Goal: Task Accomplishment & Management: Manage account settings

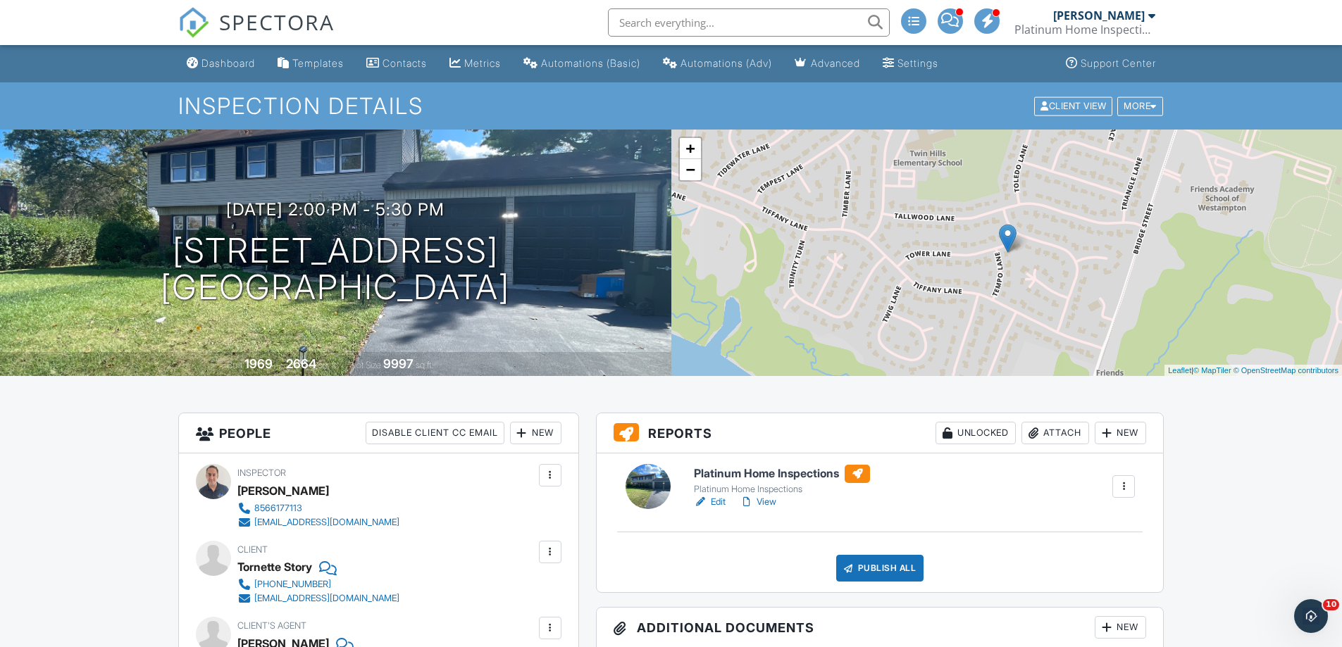
click at [216, 63] on div "Dashboard" at bounding box center [228, 63] width 54 height 12
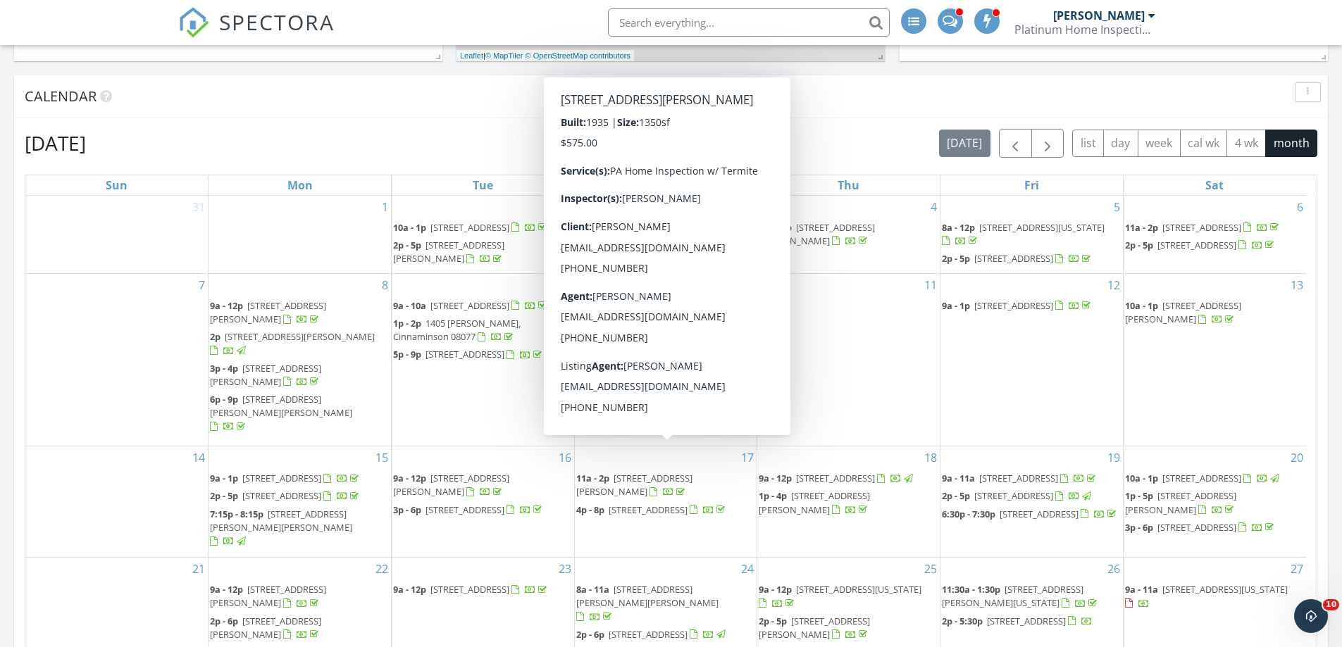
scroll to position [704, 0]
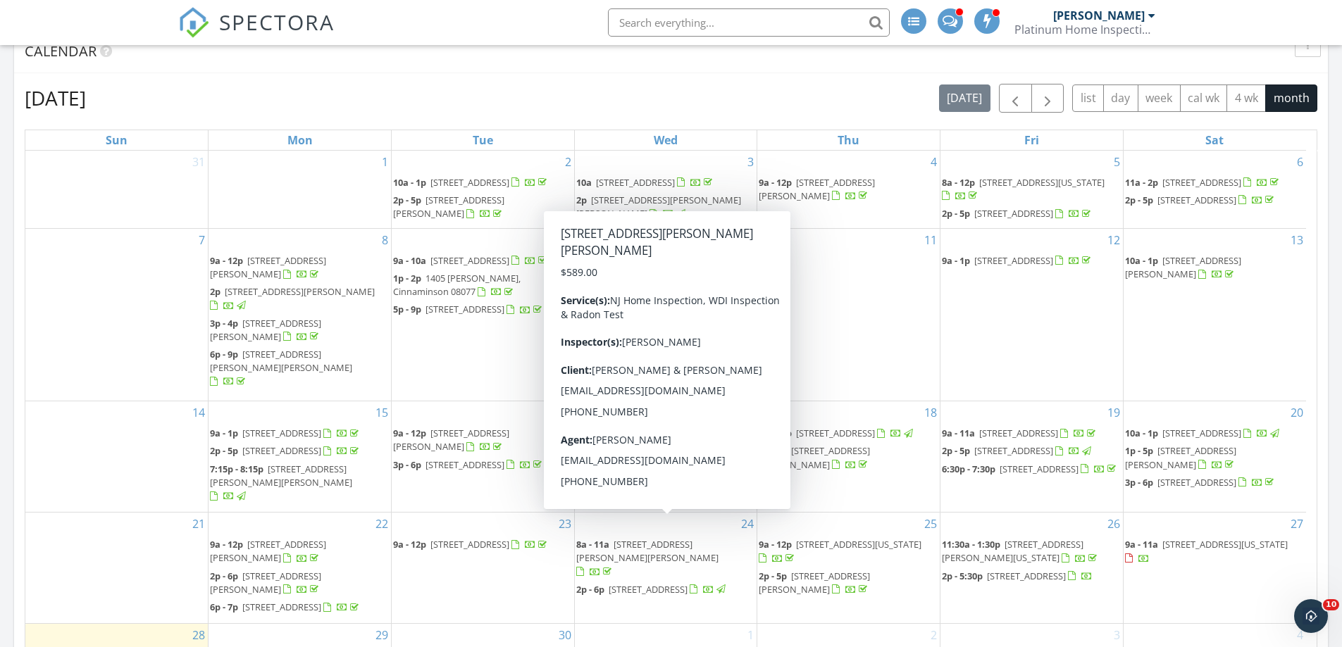
click at [673, 538] on span "17 Matthew St, Monroe 08094" at bounding box center [647, 551] width 142 height 26
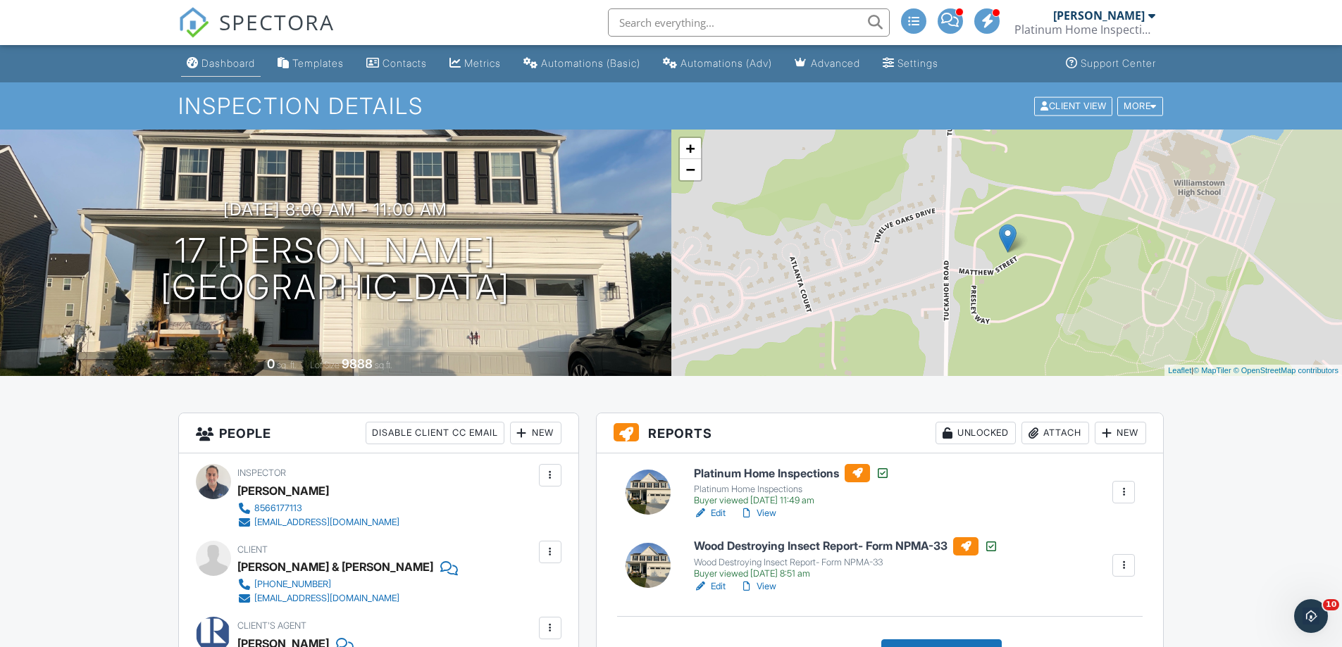
click at [230, 58] on div "Dashboard" at bounding box center [228, 63] width 54 height 12
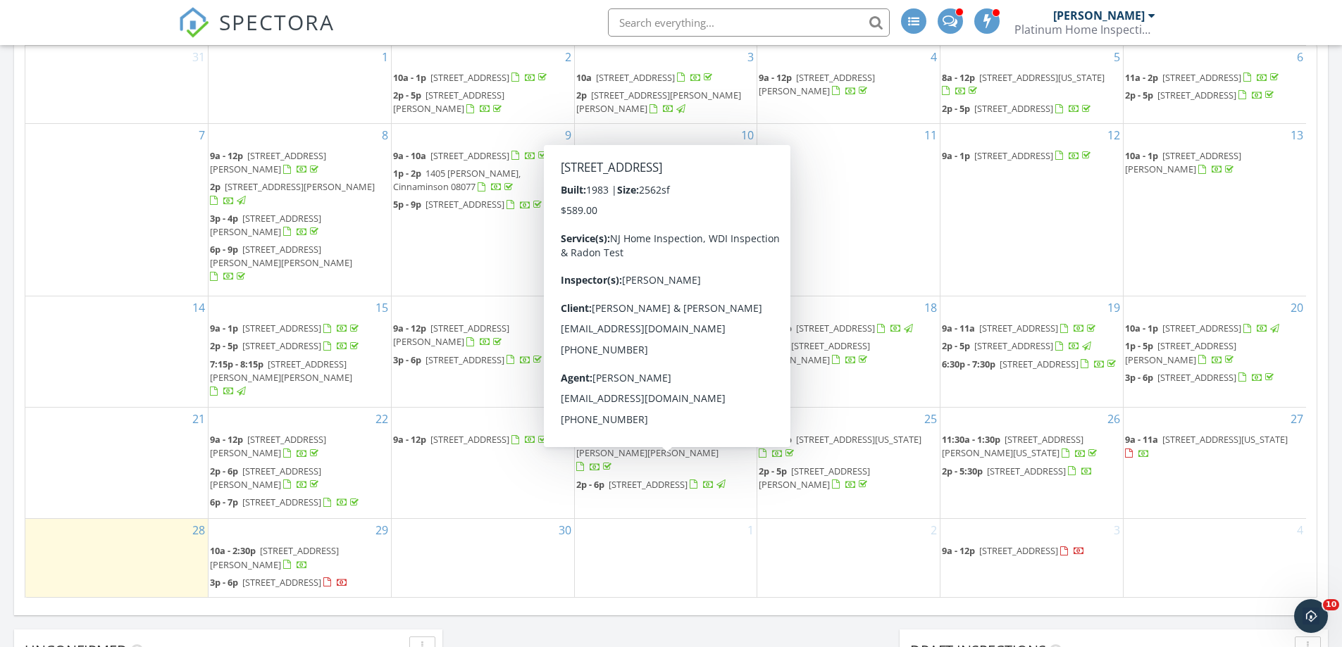
scroll to position [809, 0]
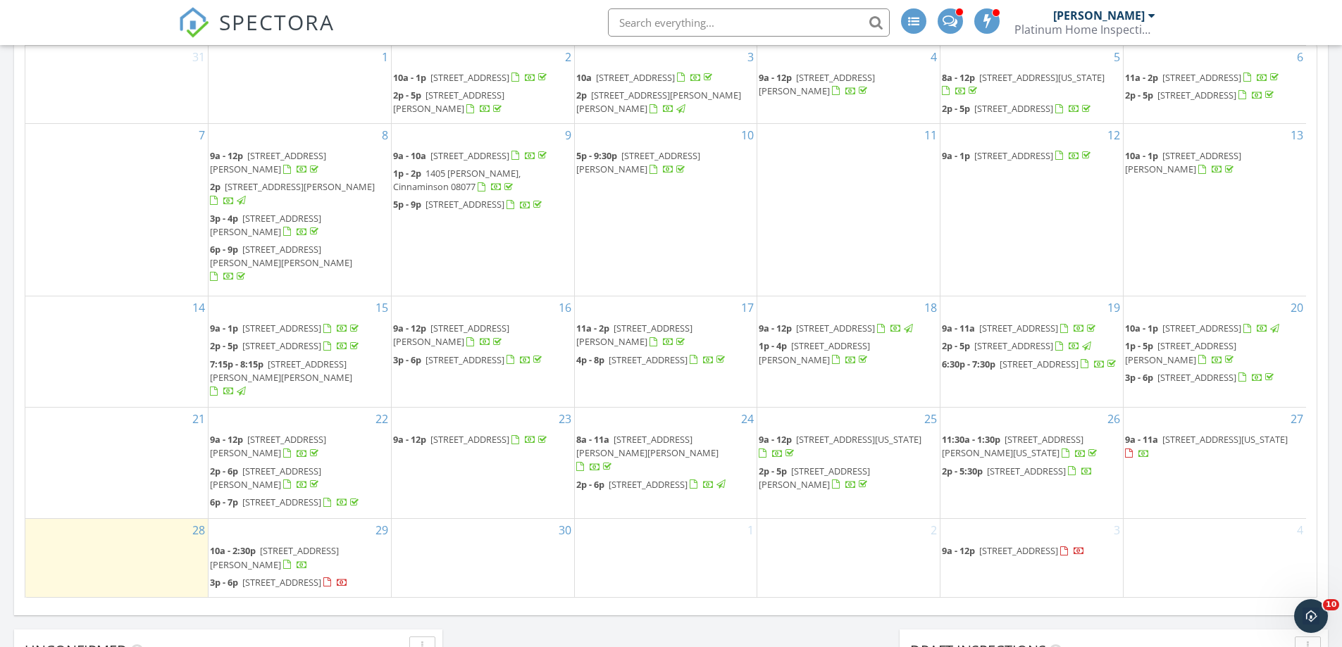
click at [631, 478] on span "4 Roxbury Dr, Medford 08055" at bounding box center [647, 484] width 79 height 13
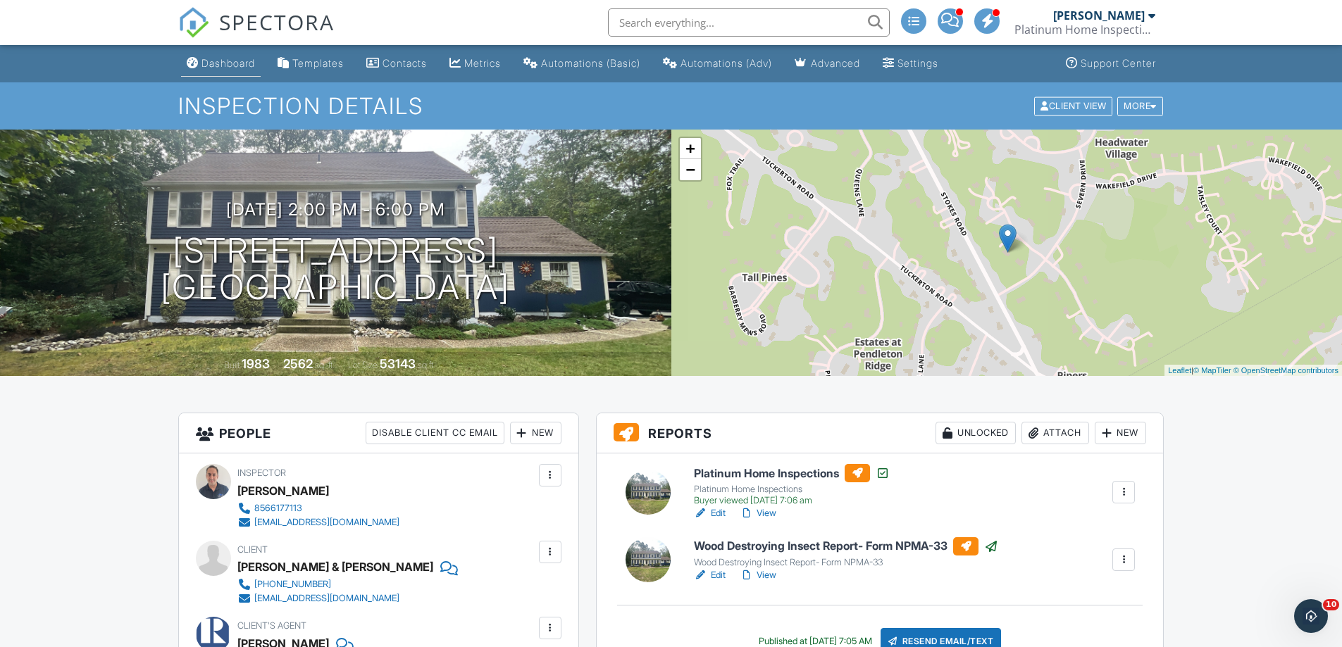
click at [231, 64] on div "Dashboard" at bounding box center [228, 63] width 54 height 12
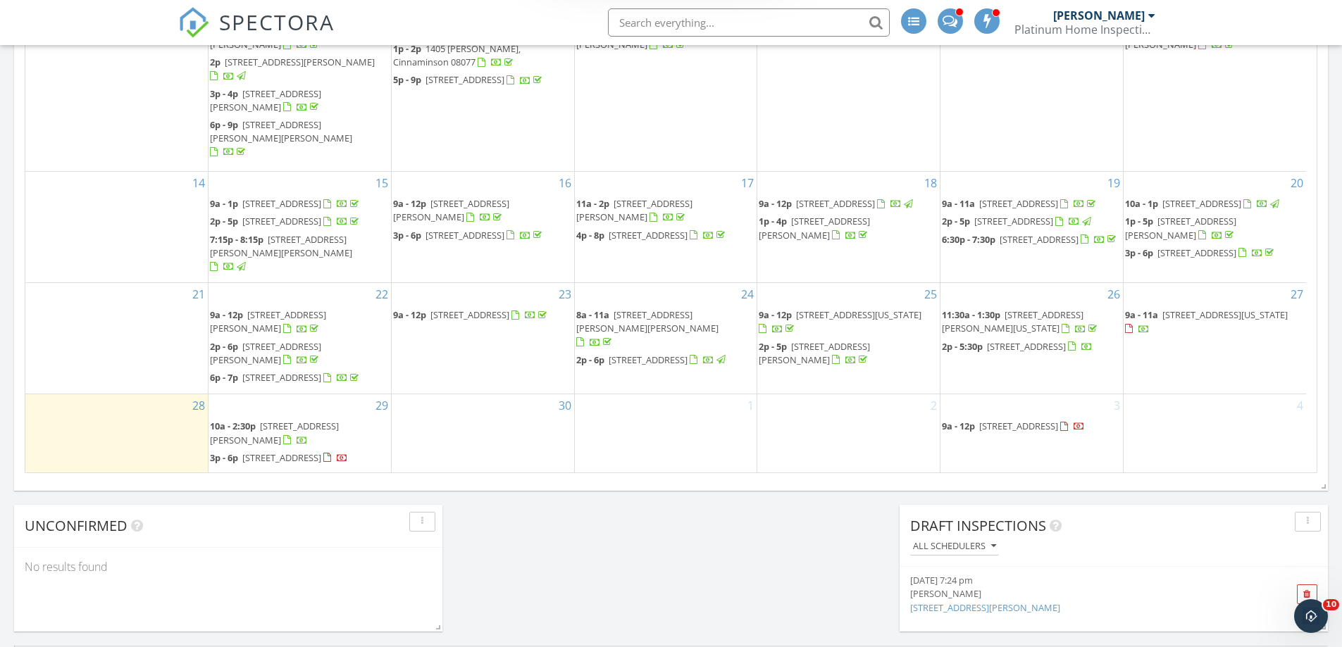
scroll to position [1091, 0]
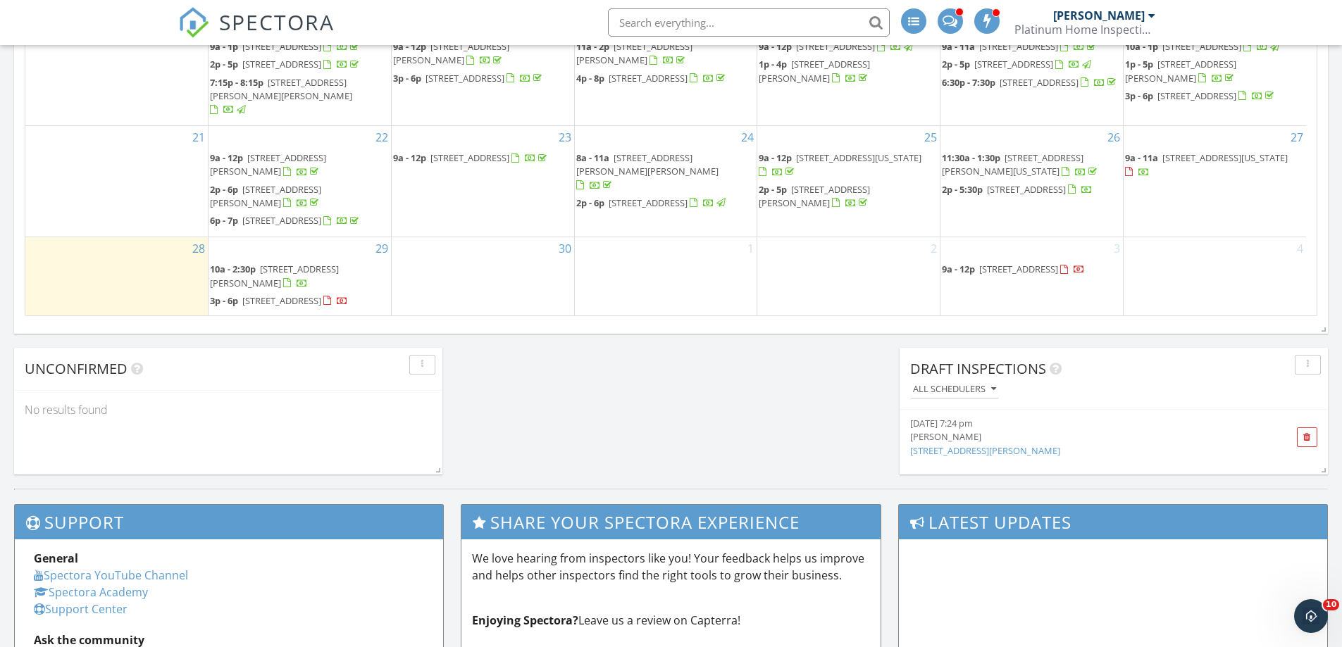
click at [661, 151] on span "[STREET_ADDRESS][PERSON_NAME][PERSON_NAME]" at bounding box center [647, 164] width 142 height 26
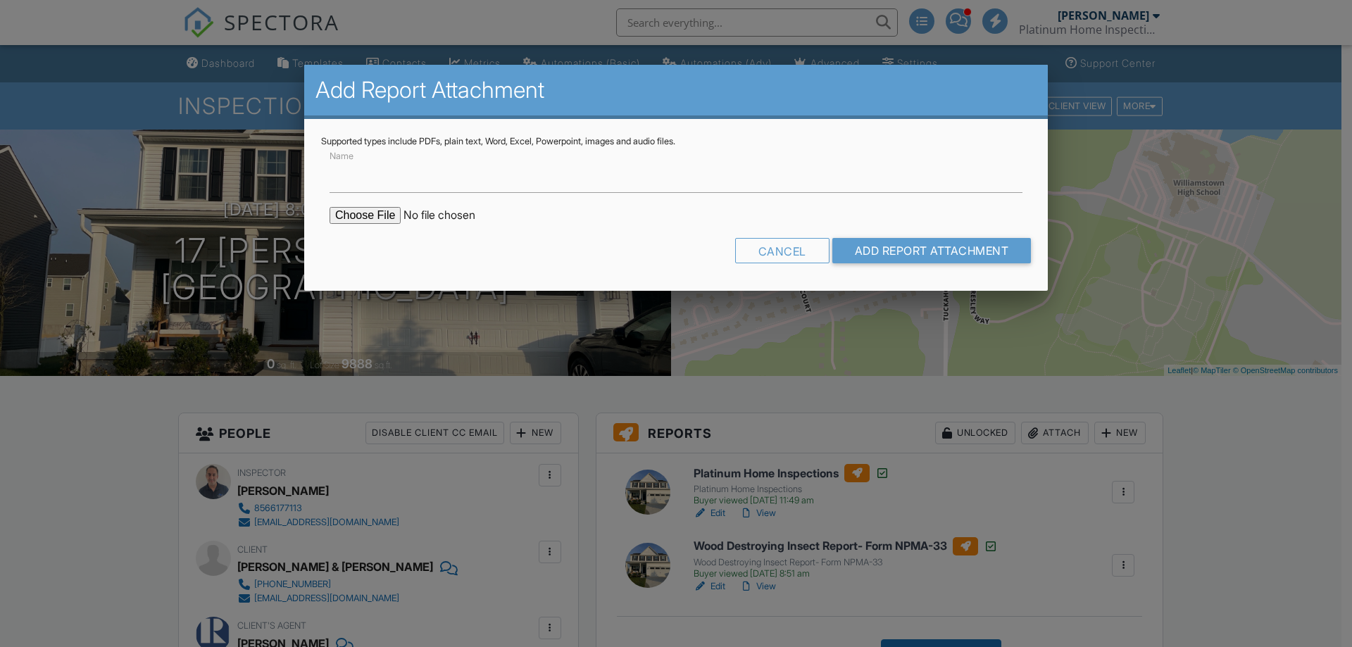
click at [730, 181] on input "Name" at bounding box center [676, 175] width 693 height 35
type input "Radon Results"
click at [387, 218] on input "file" at bounding box center [449, 215] width 239 height 17
type input "C:\fakepath\17 Mathew_HK22EPQT0251.pdf"
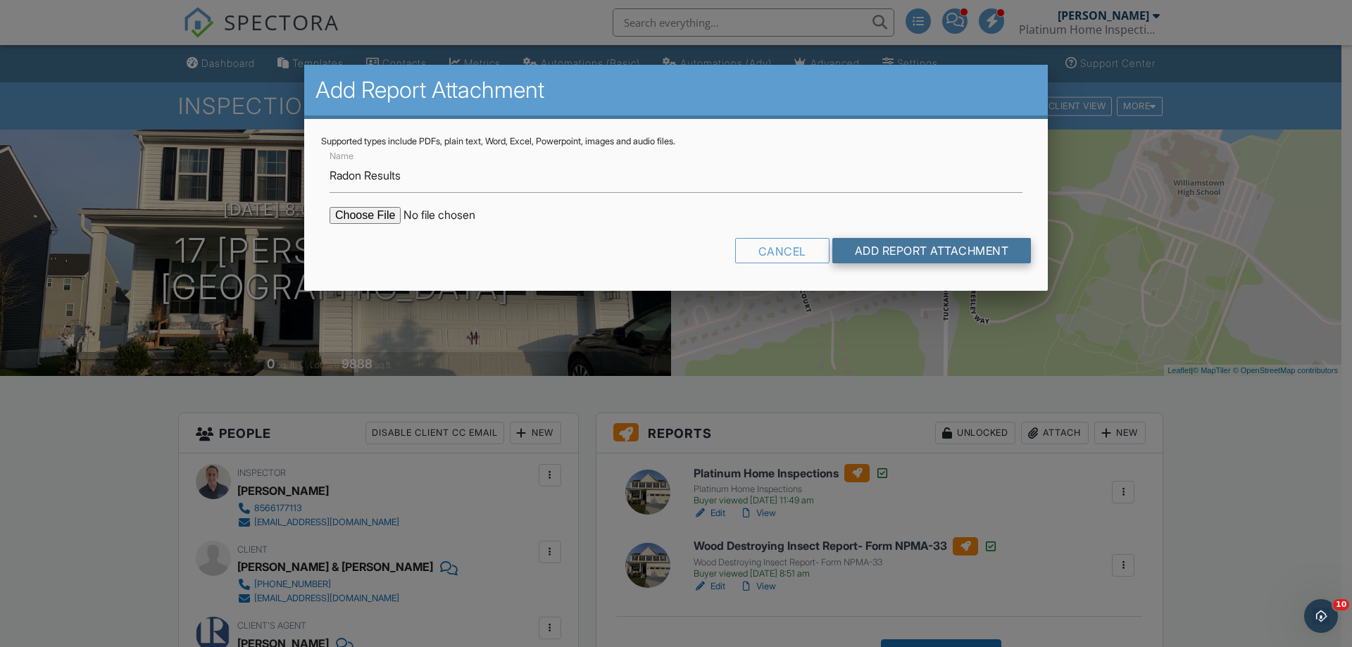
click at [856, 246] on input "Add Report Attachment" at bounding box center [931, 250] width 199 height 25
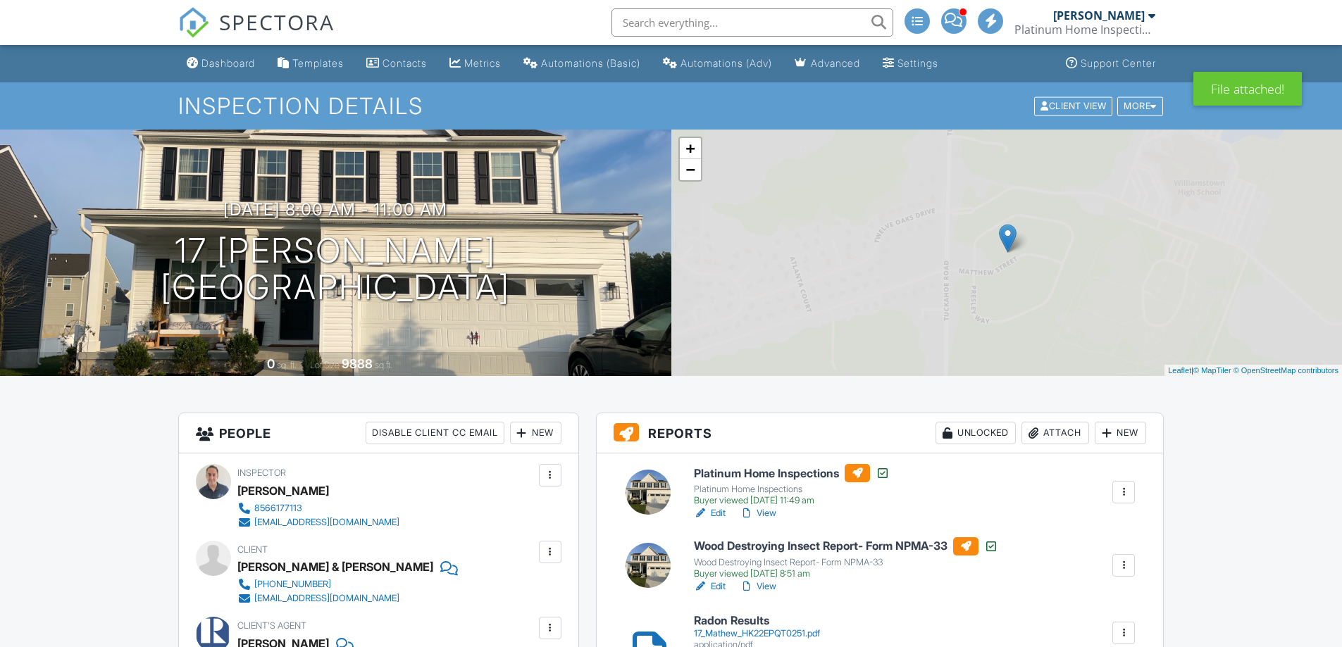
scroll to position [352, 0]
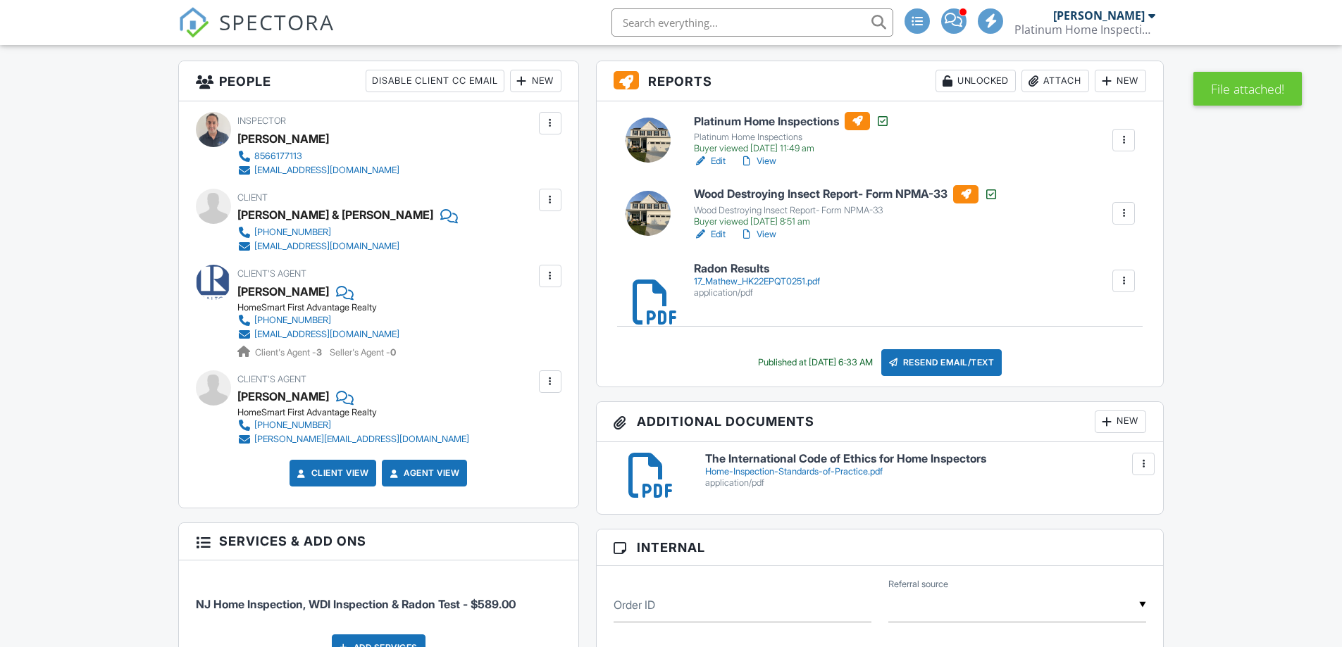
click at [730, 266] on h6 "Radon Results" at bounding box center [757, 269] width 126 height 13
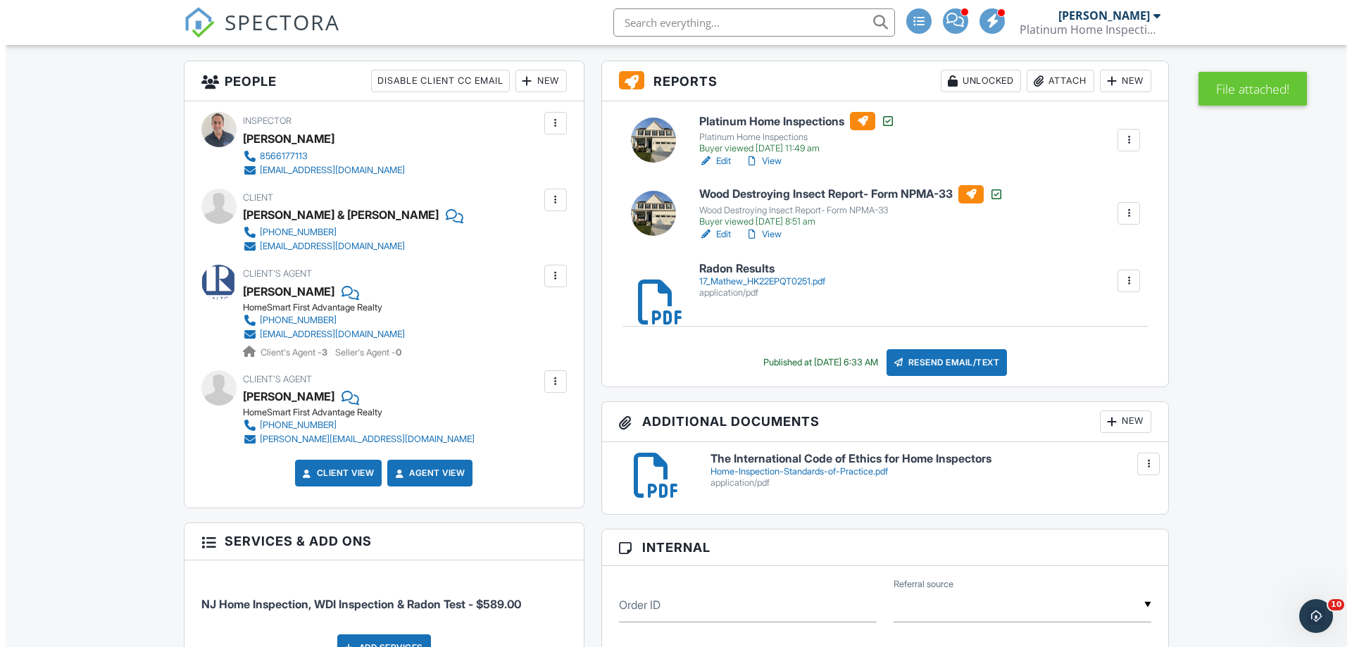
scroll to position [0, 0]
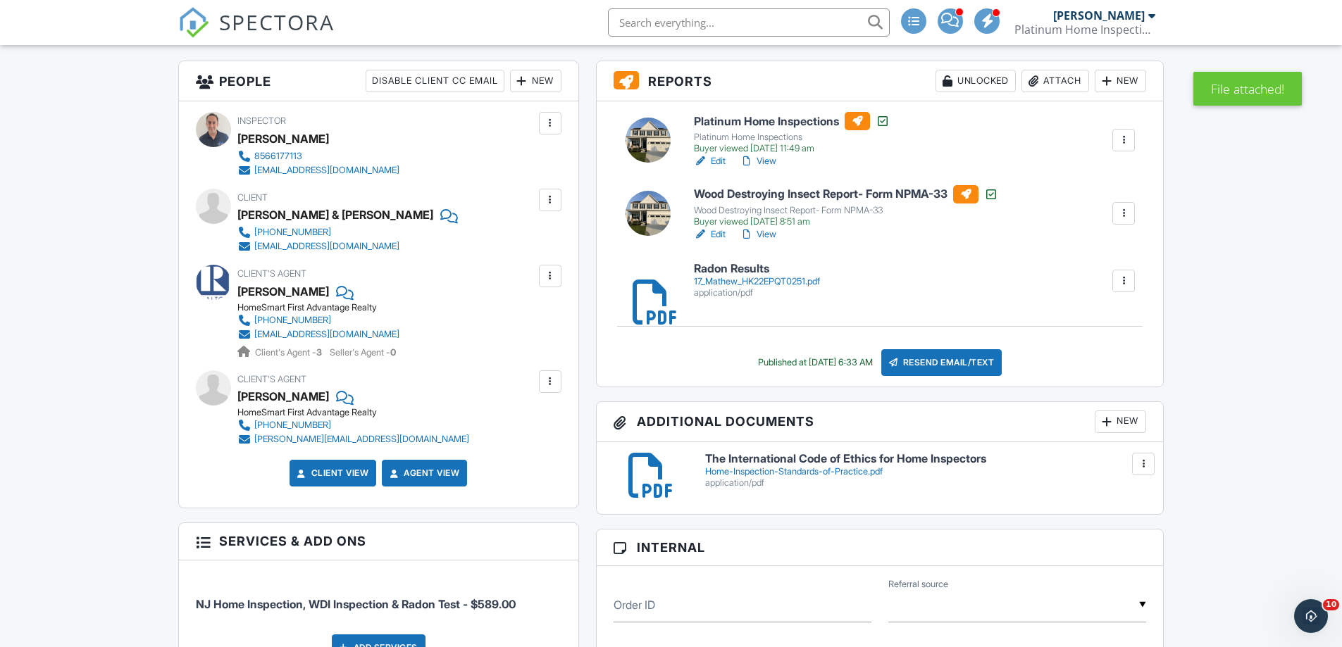
click at [969, 358] on div "Resend Email/Text" at bounding box center [941, 362] width 121 height 27
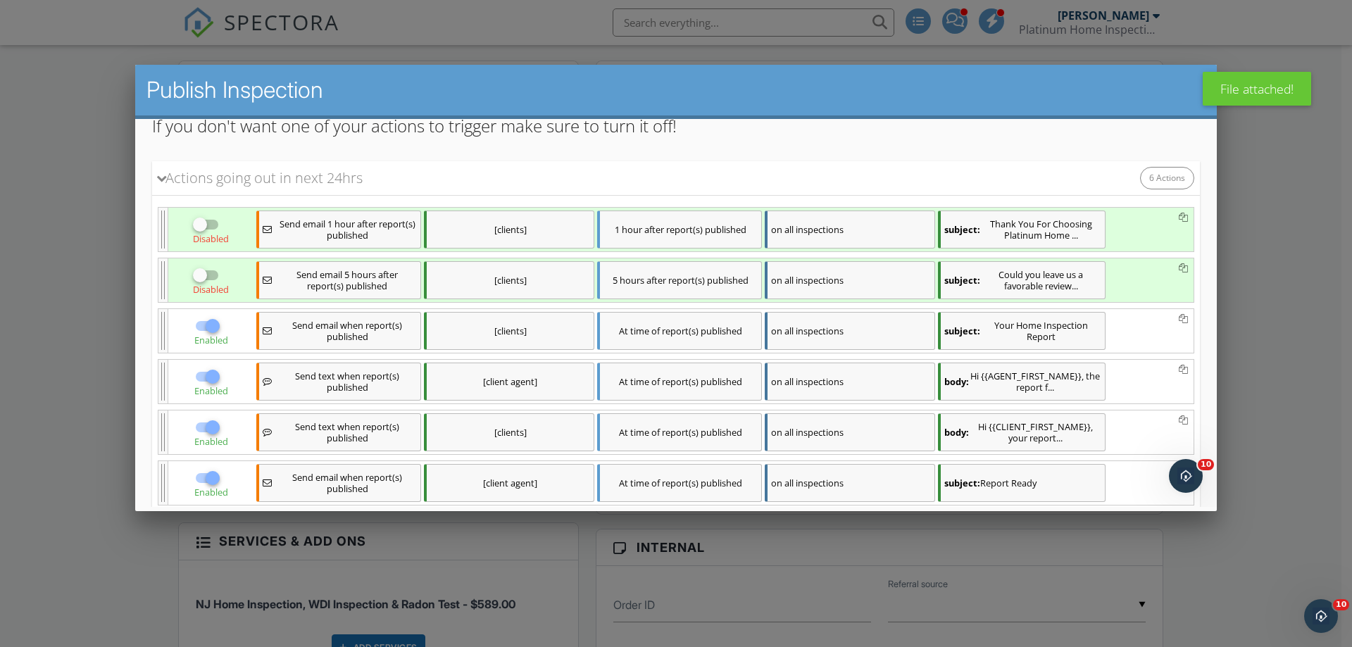
scroll to position [260, 0]
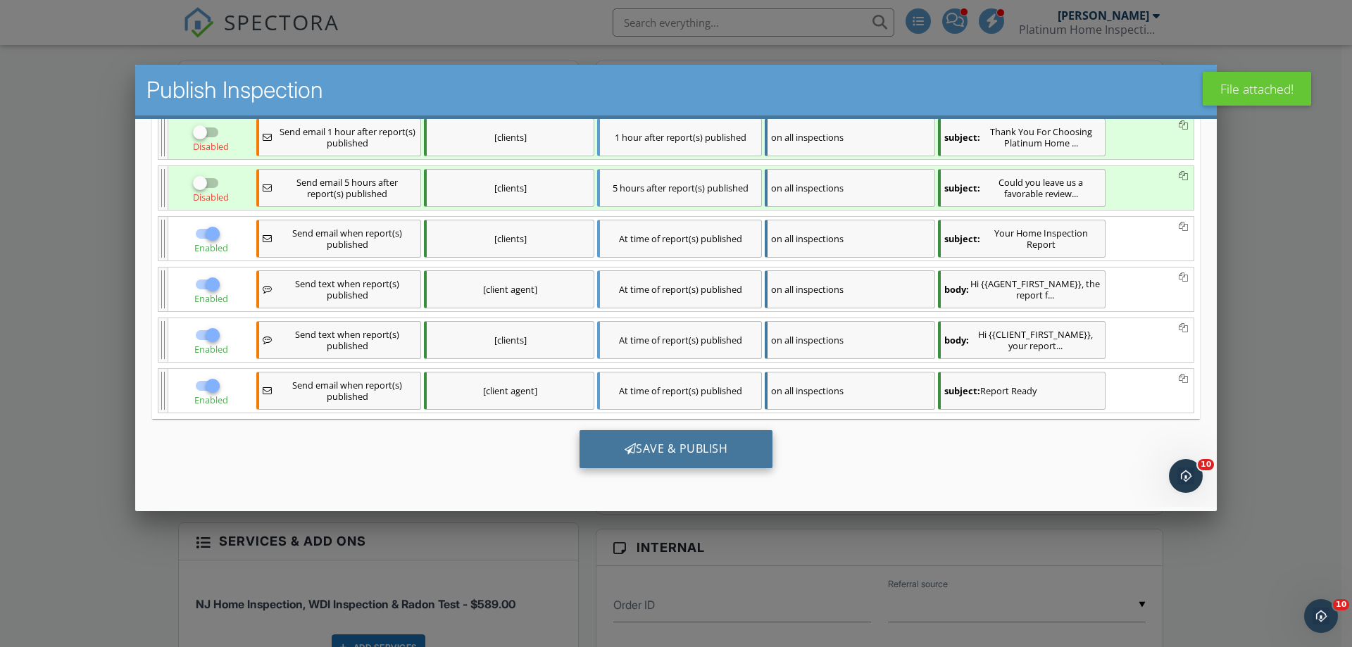
click at [737, 445] on div "Save & Publish" at bounding box center [677, 449] width 194 height 38
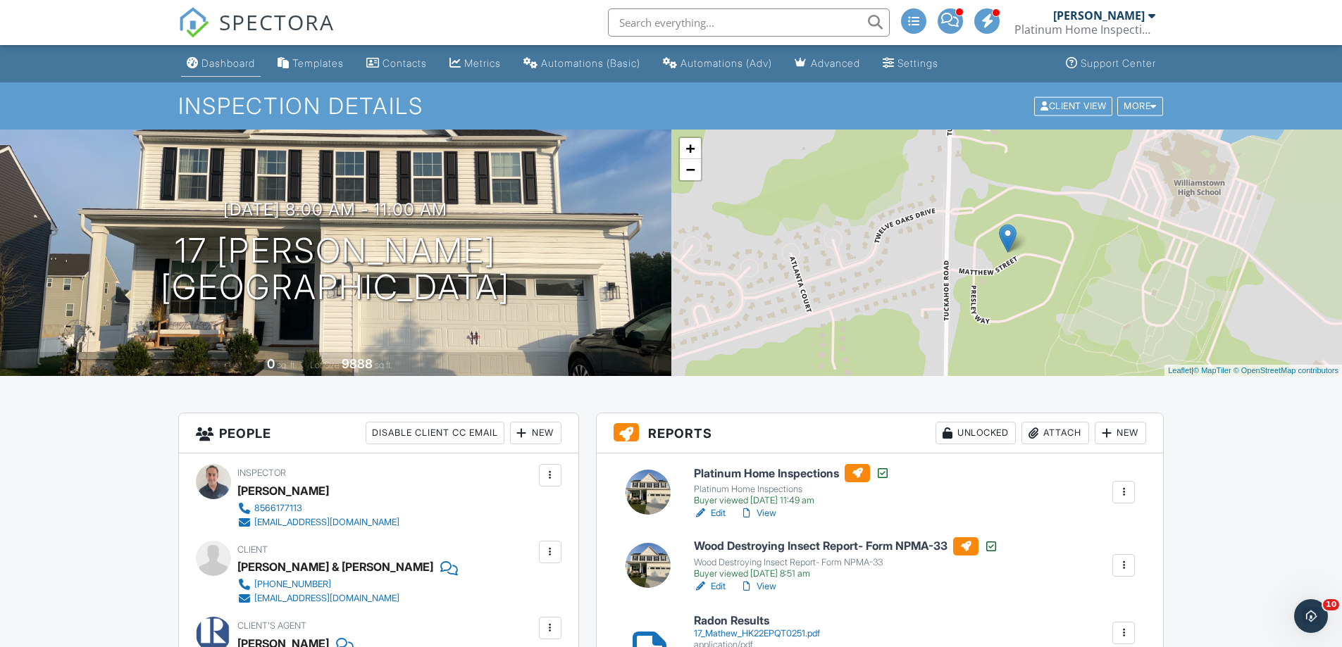
click at [243, 62] on div "Dashboard" at bounding box center [228, 63] width 54 height 12
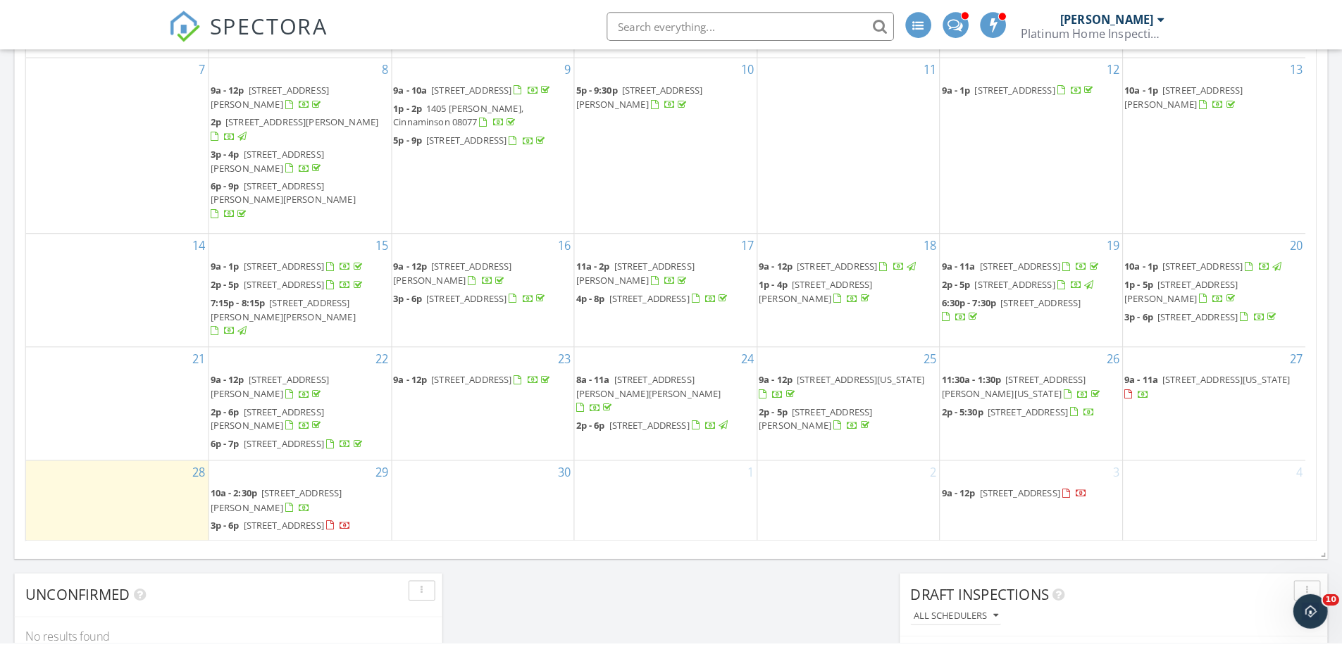
scroll to position [1304, 1363]
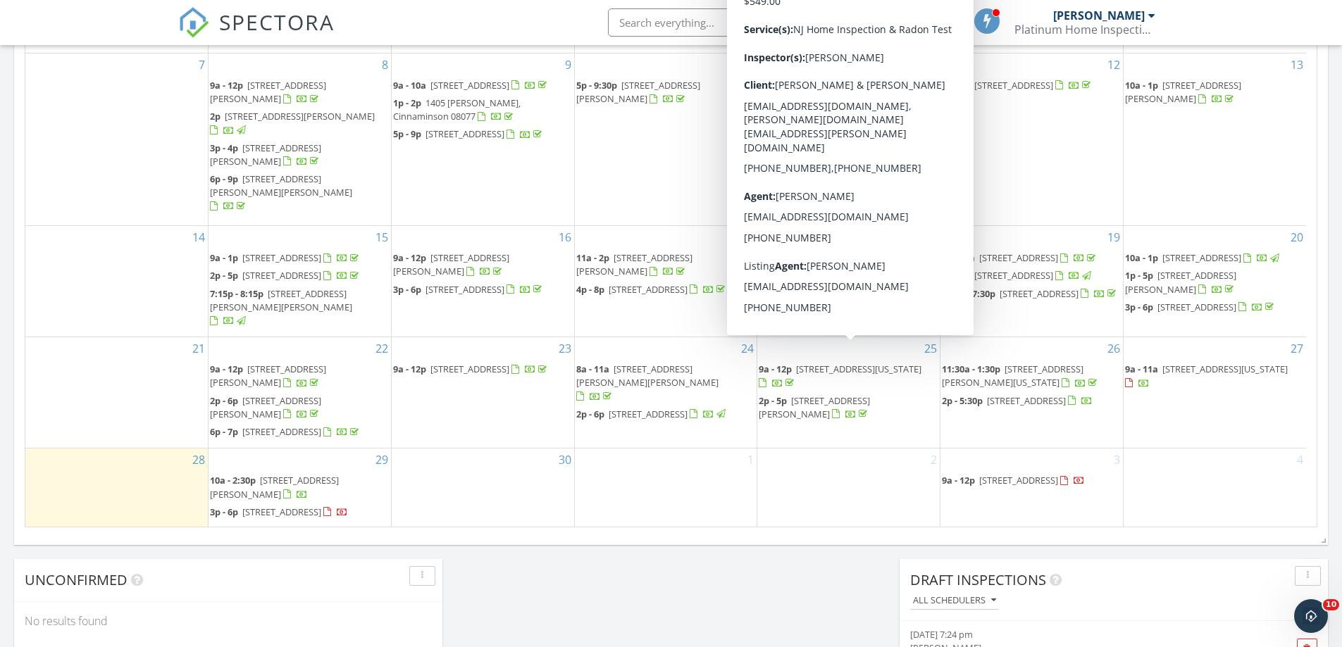
click at [877, 363] on span "[STREET_ADDRESS][US_STATE]" at bounding box center [858, 369] width 125 height 13
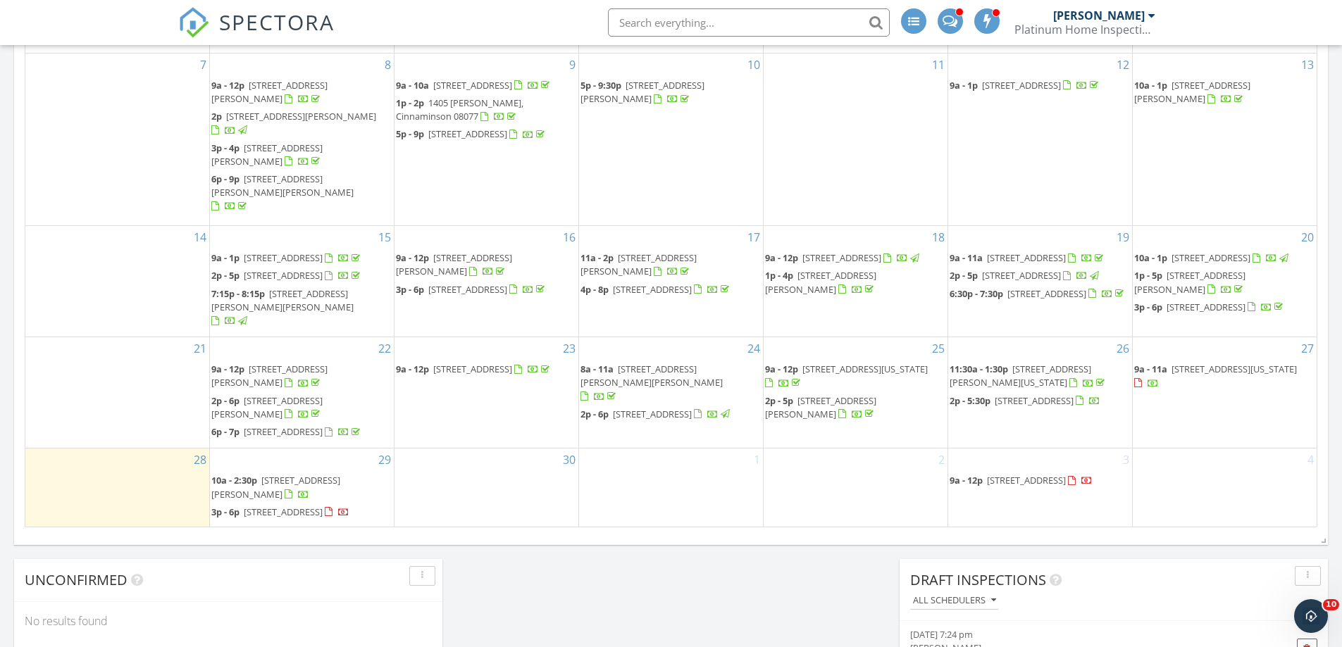
scroll to position [773, 0]
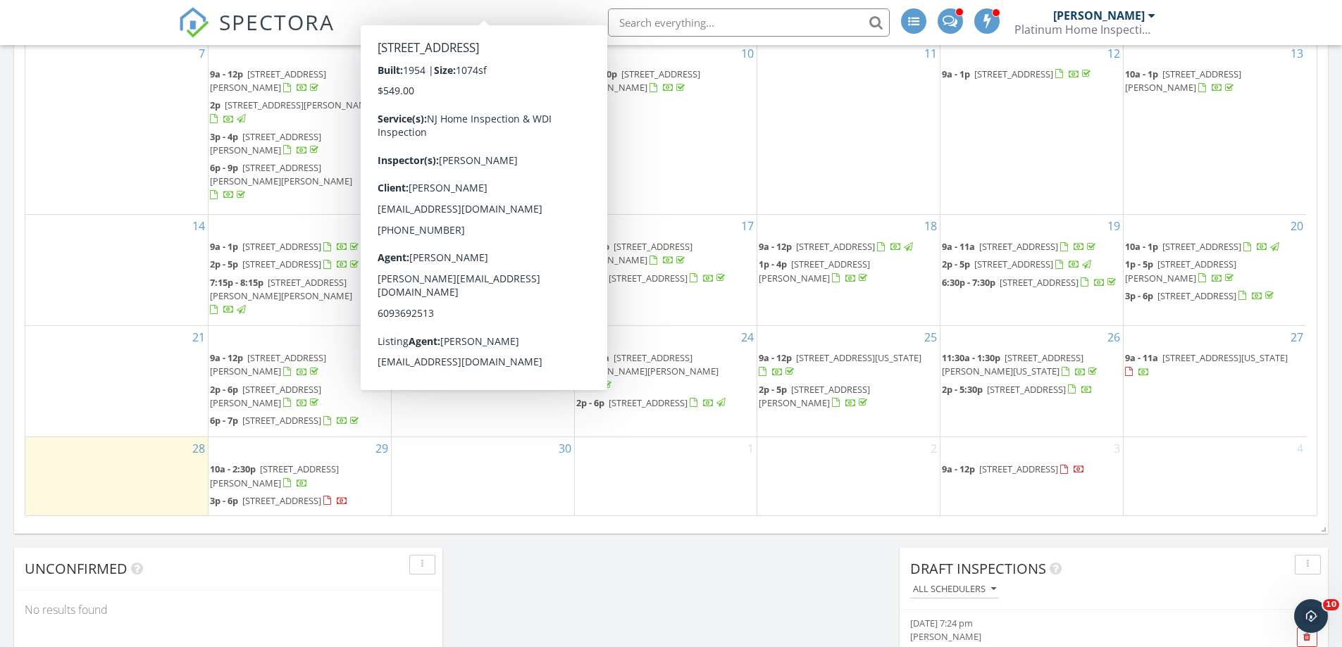
scroll to position [880, 0]
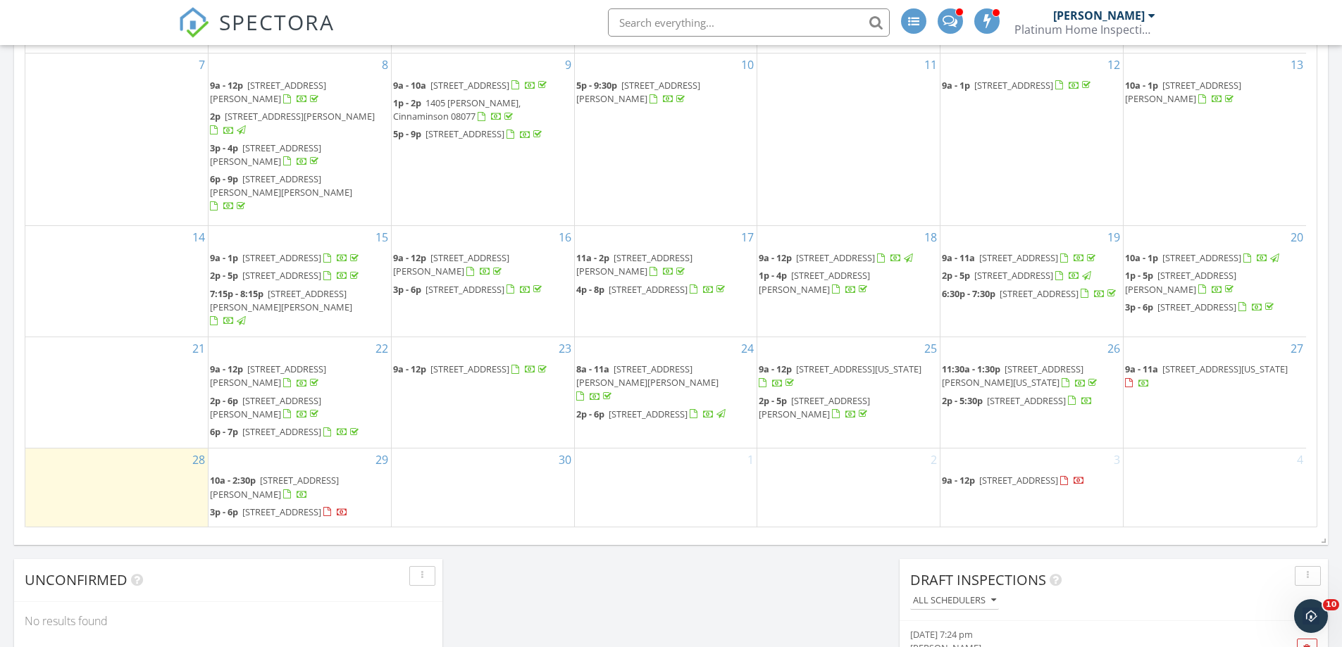
click at [649, 408] on span "4 Roxbury Dr, Medford 08055" at bounding box center [647, 414] width 79 height 13
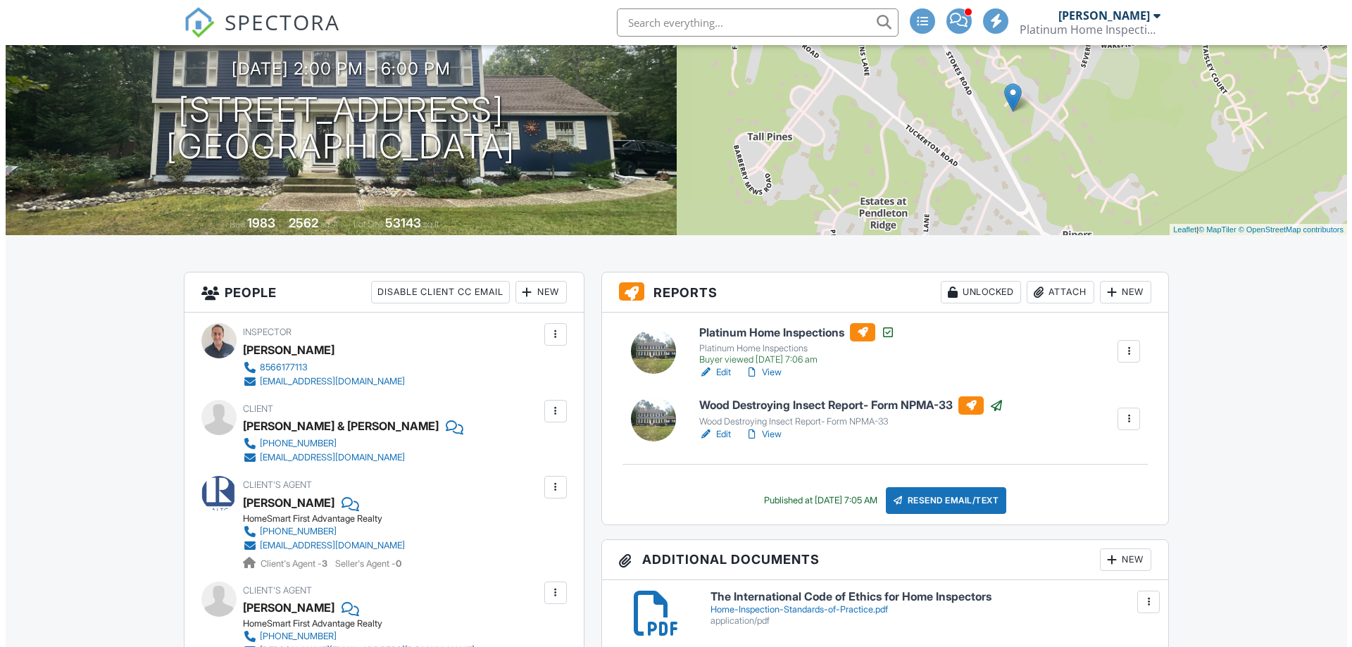
scroll to position [141, 0]
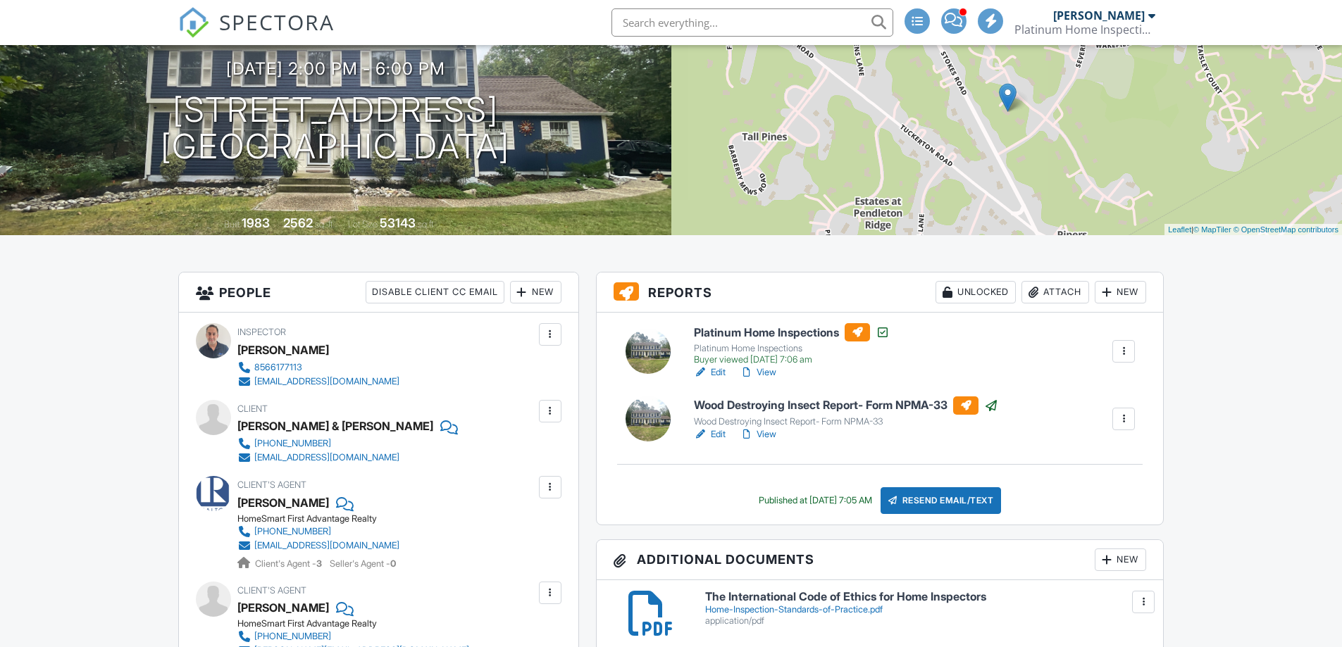
click at [1054, 293] on div "Attach" at bounding box center [1055, 292] width 68 height 23
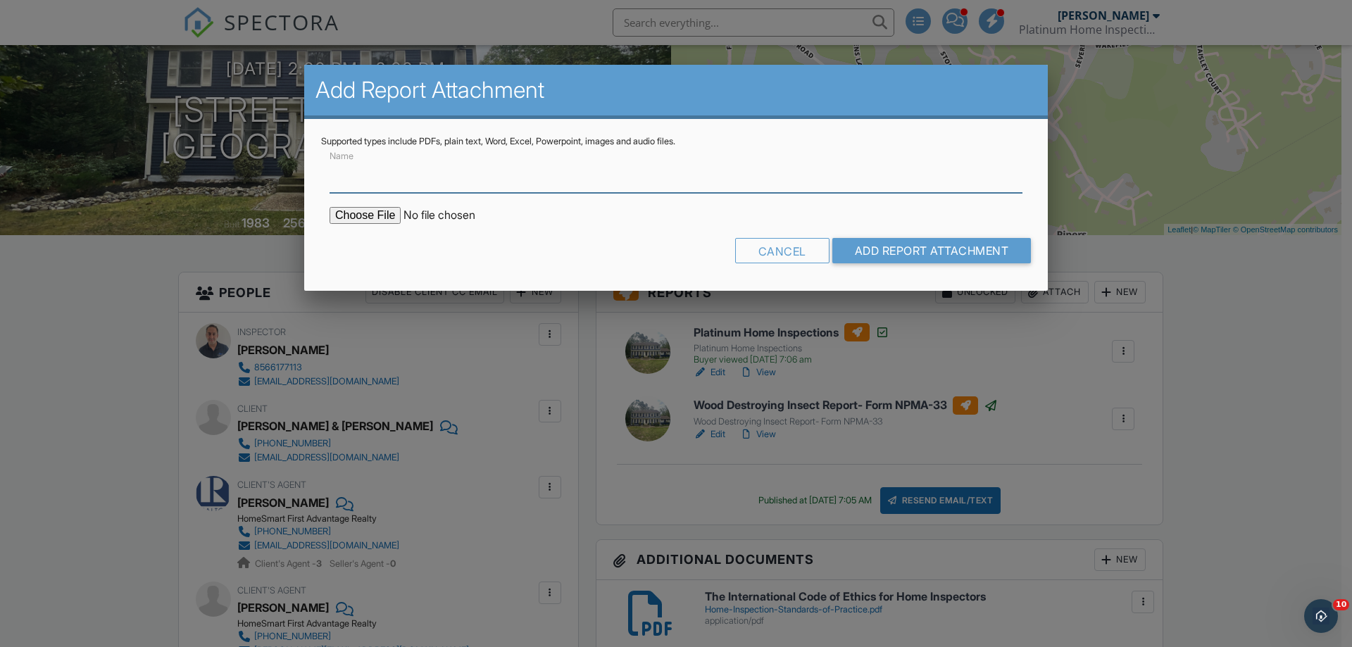
scroll to position [0, 0]
drag, startPoint x: 575, startPoint y: 182, endPoint x: 584, endPoint y: 168, distance: 17.0
click at [575, 181] on input "Name" at bounding box center [676, 175] width 693 height 35
type input "Radon Results"
click at [349, 220] on input "file" at bounding box center [449, 215] width 239 height 17
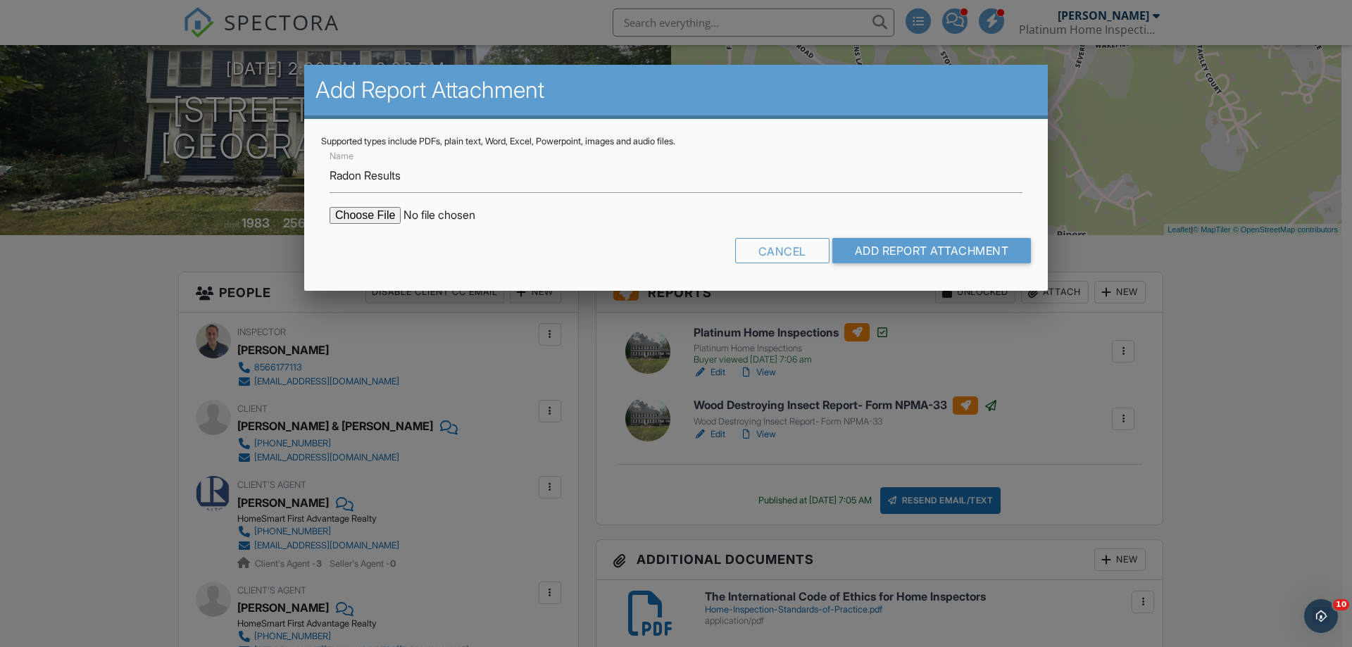
type input "C:\fakepath\4 Roxbury_HK22EPQT0258.pdf"
click at [904, 249] on input "Add Report Attachment" at bounding box center [931, 250] width 199 height 25
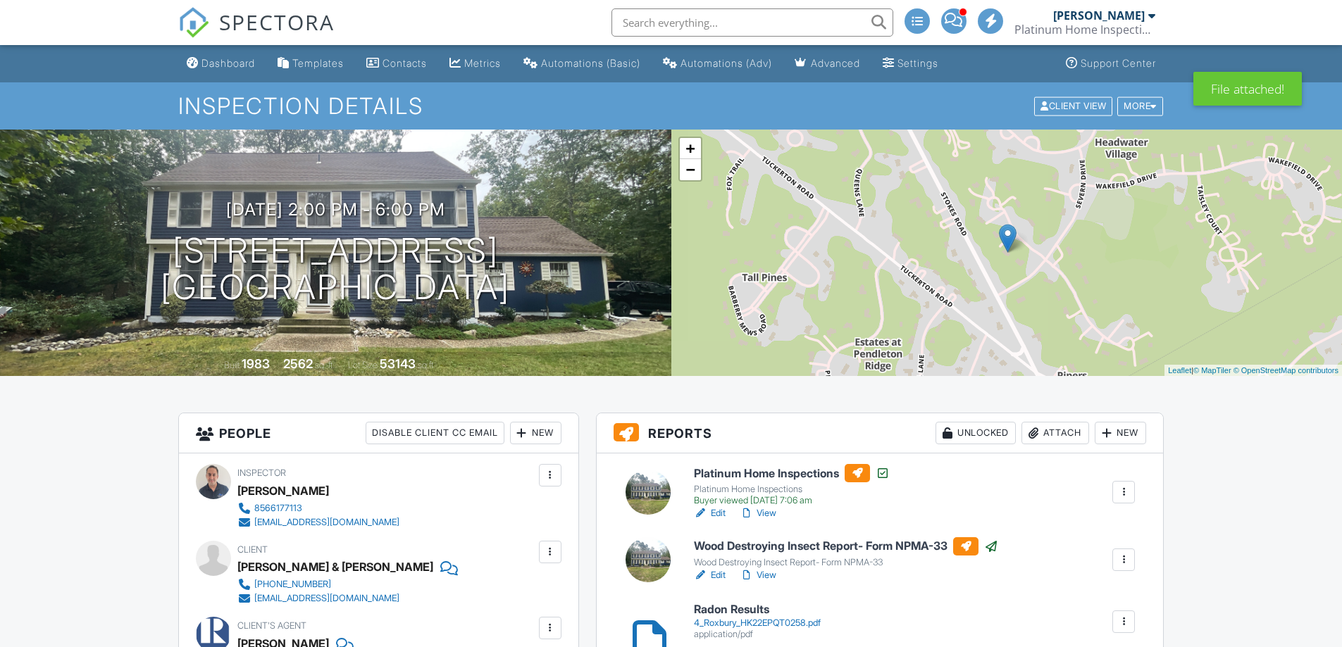
click at [744, 604] on h6 "Radon Results" at bounding box center [757, 610] width 127 height 13
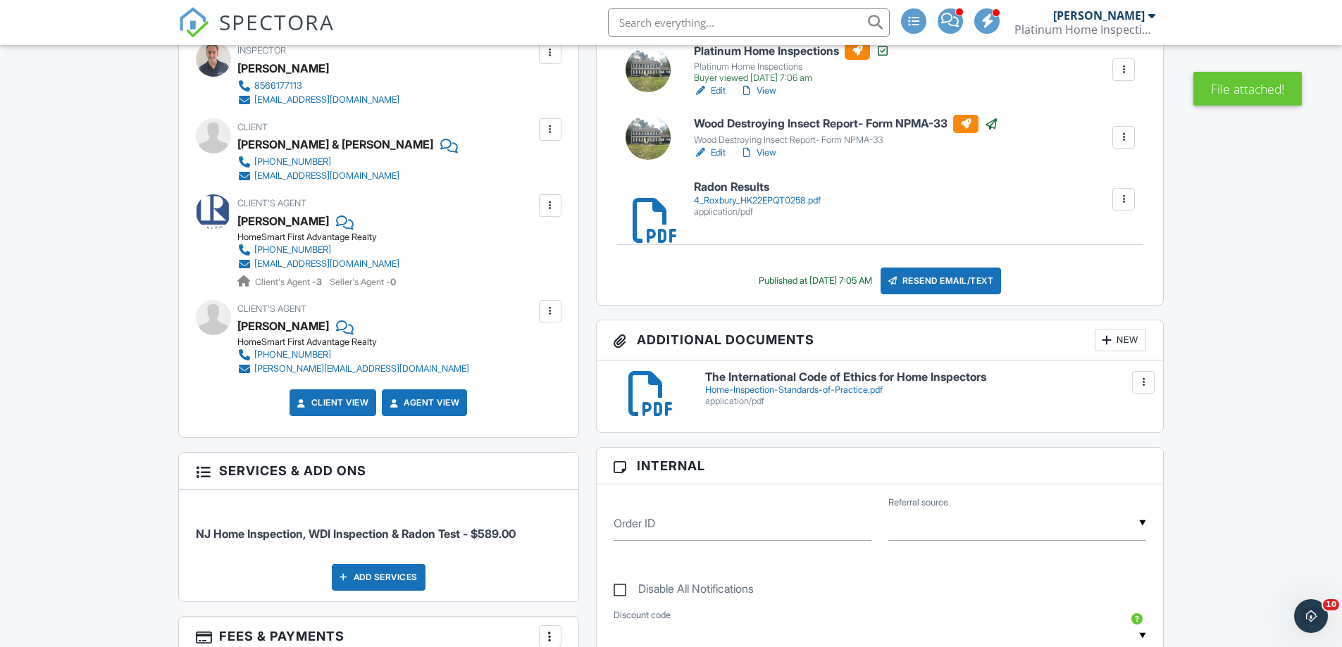
click at [916, 285] on div "Resend Email/Text" at bounding box center [940, 281] width 121 height 27
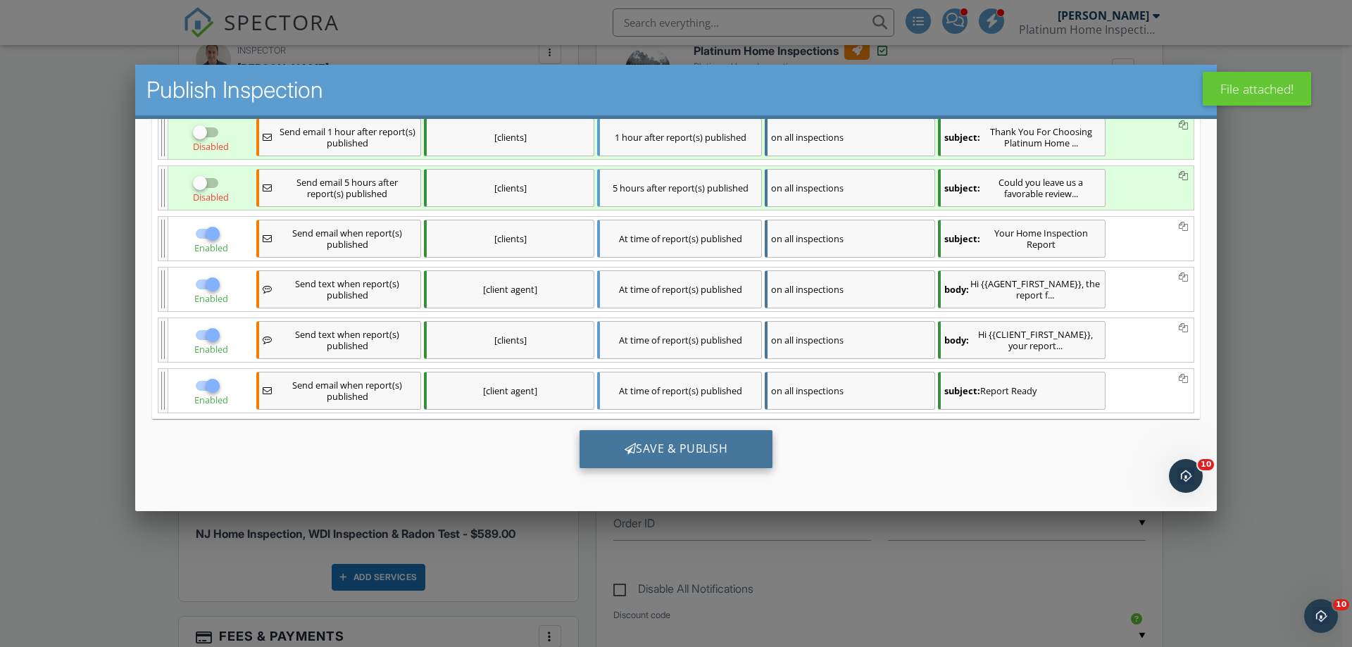
click at [728, 451] on div "Save & Publish" at bounding box center [677, 449] width 194 height 38
